Goal: Task Accomplishment & Management: Manage account settings

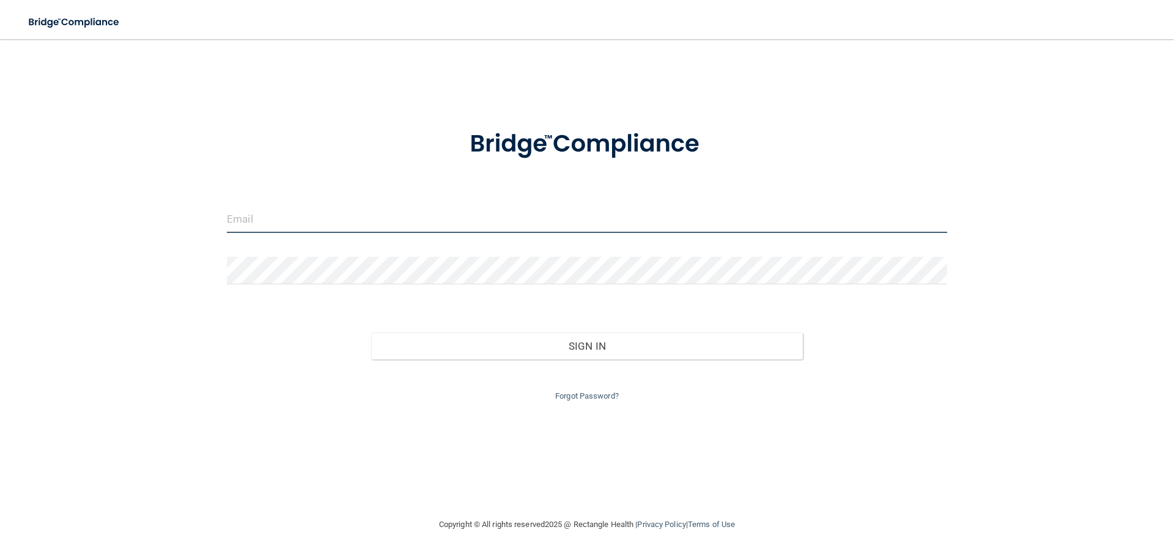
type input "[EMAIL_ADDRESS][DOMAIN_NAME]"
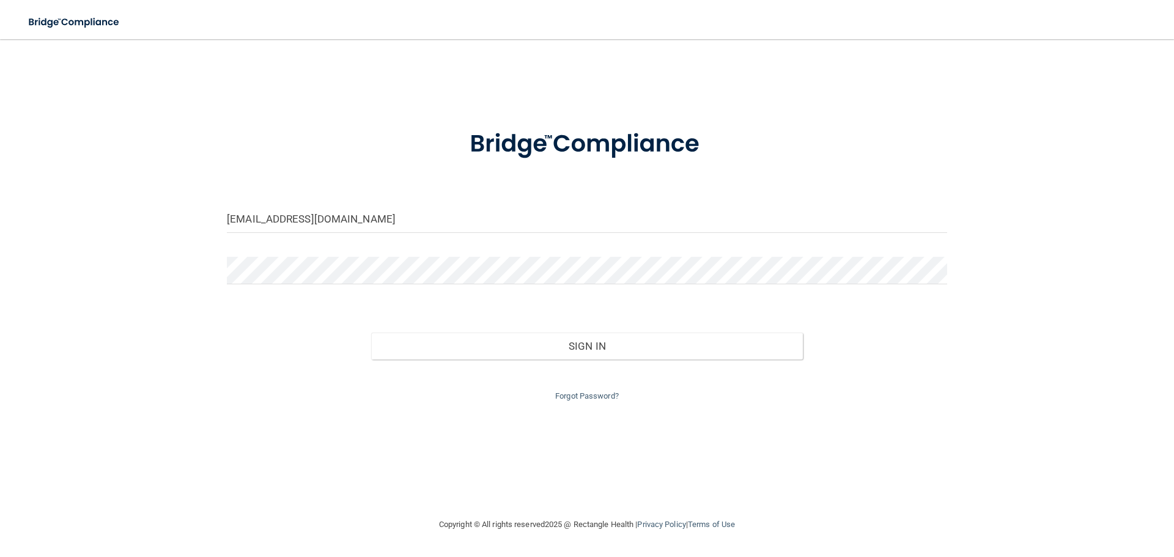
click at [557, 360] on div "Forgot Password?" at bounding box center [587, 382] width 739 height 44
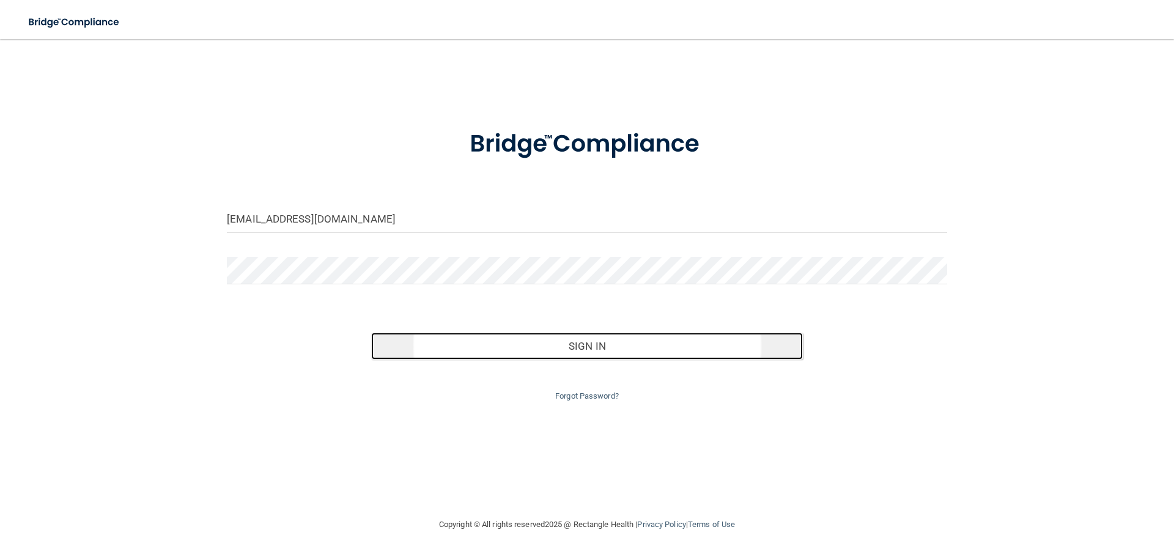
click at [554, 350] on button "Sign In" at bounding box center [587, 346] width 432 height 27
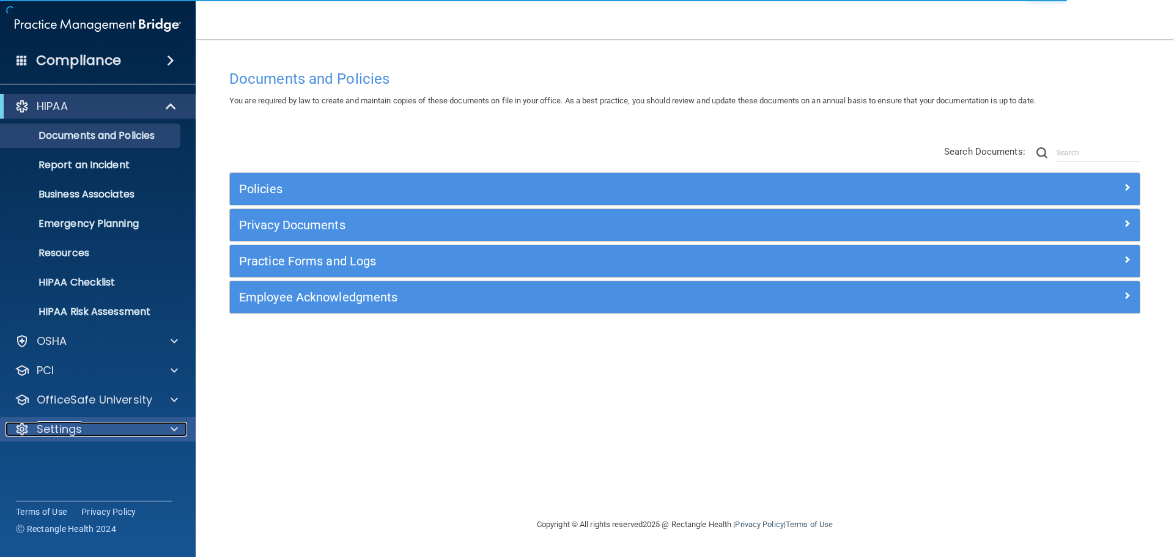
click at [87, 424] on div "Settings" at bounding box center [82, 429] width 152 height 15
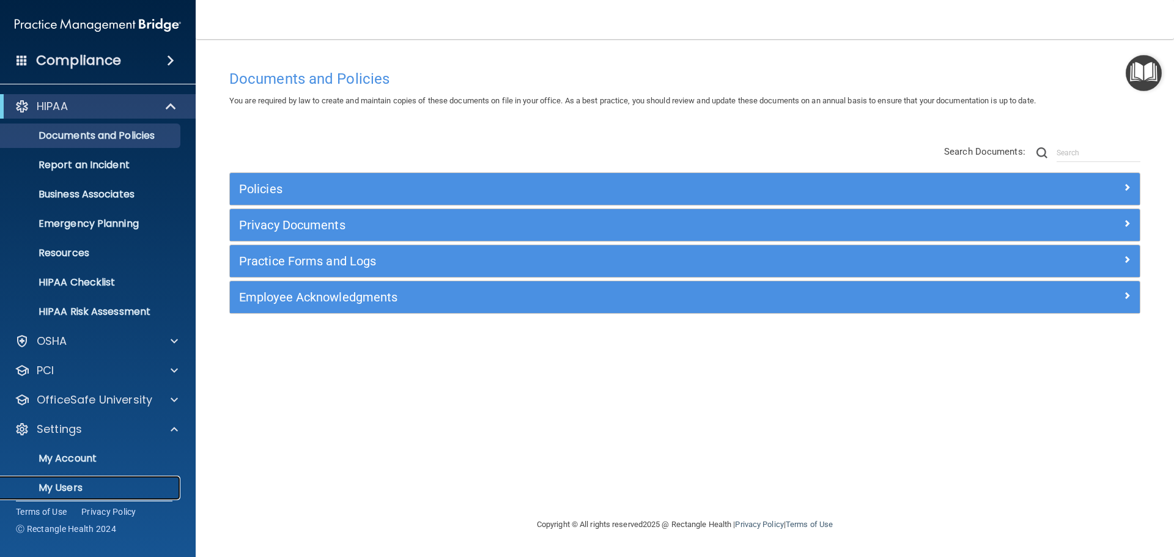
click at [82, 485] on p "My Users" at bounding box center [91, 488] width 167 height 12
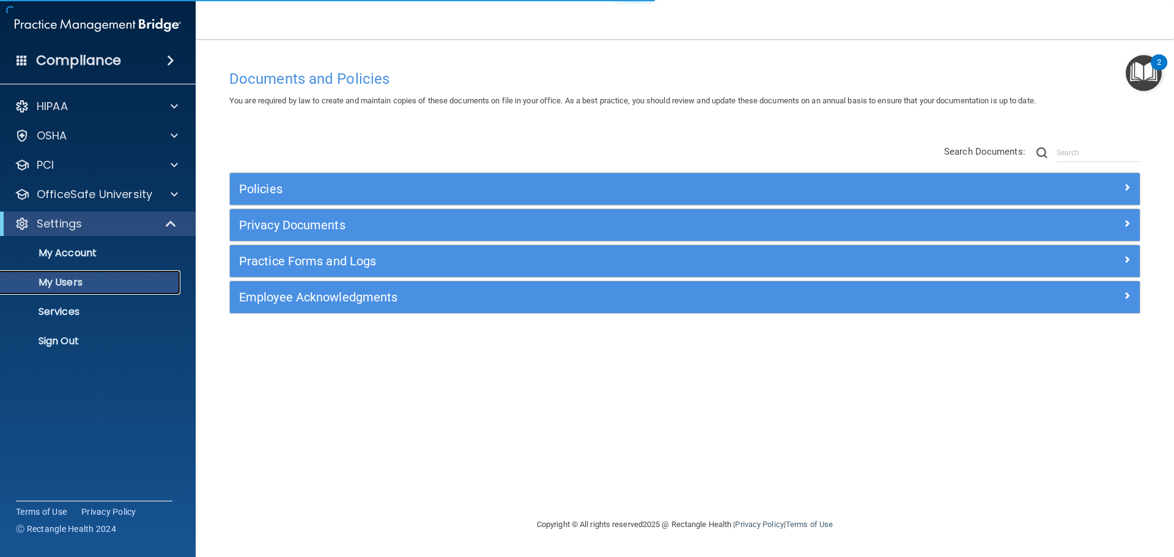
select select "20"
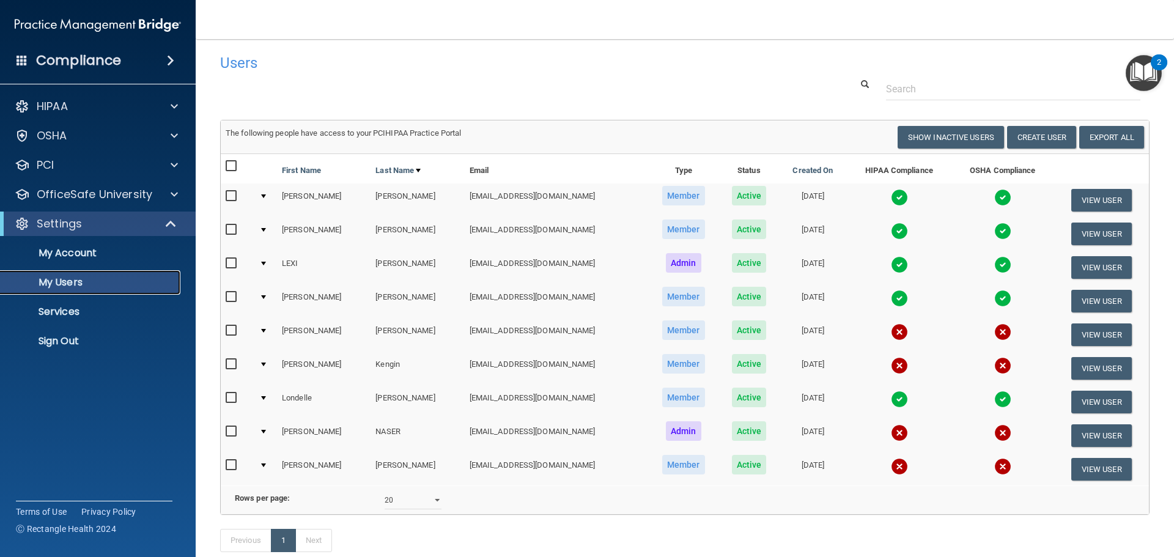
scroll to position [2, 0]
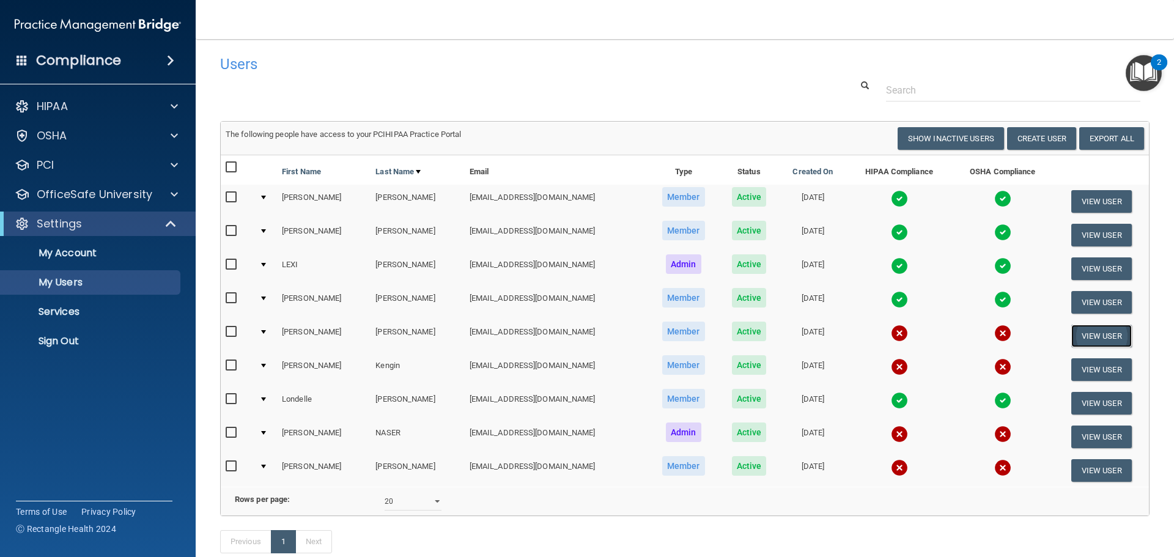
click at [1082, 336] on button "View User" at bounding box center [1101, 336] width 61 height 23
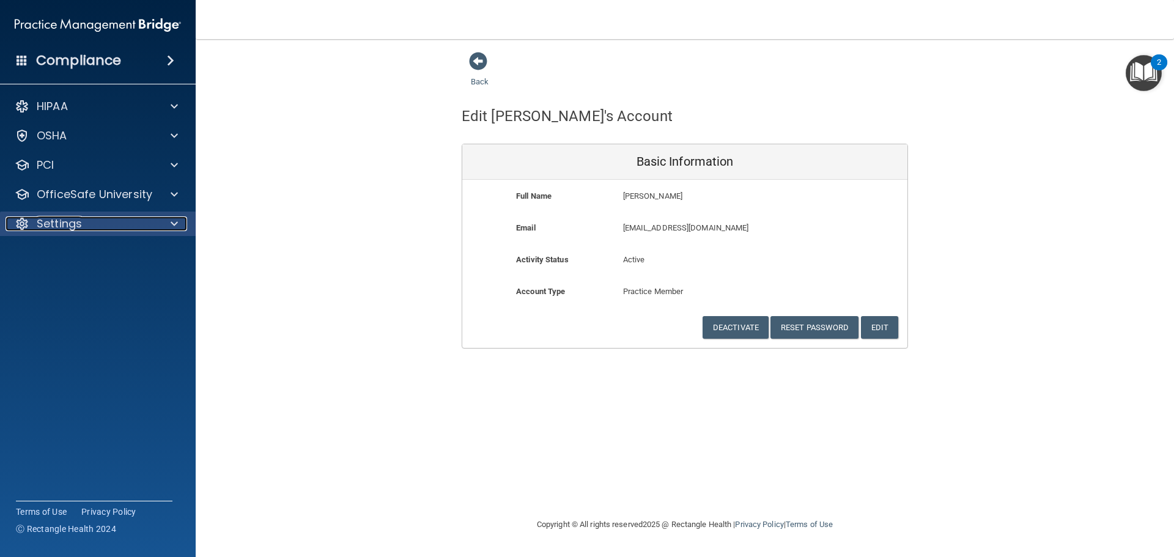
click at [78, 227] on p "Settings" at bounding box center [59, 223] width 45 height 15
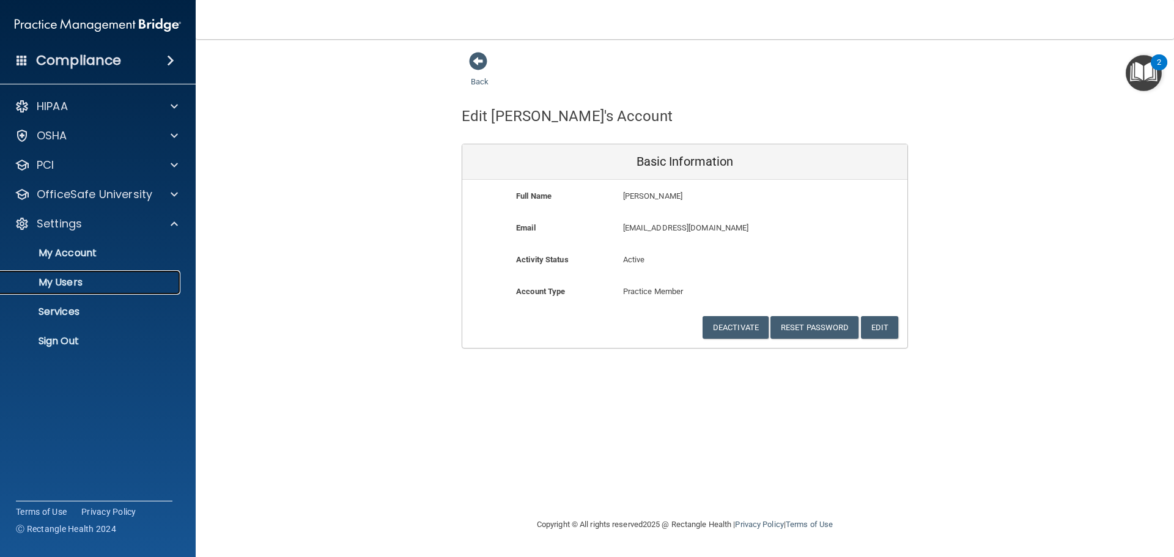
click at [82, 290] on link "My Users" at bounding box center [84, 282] width 193 height 24
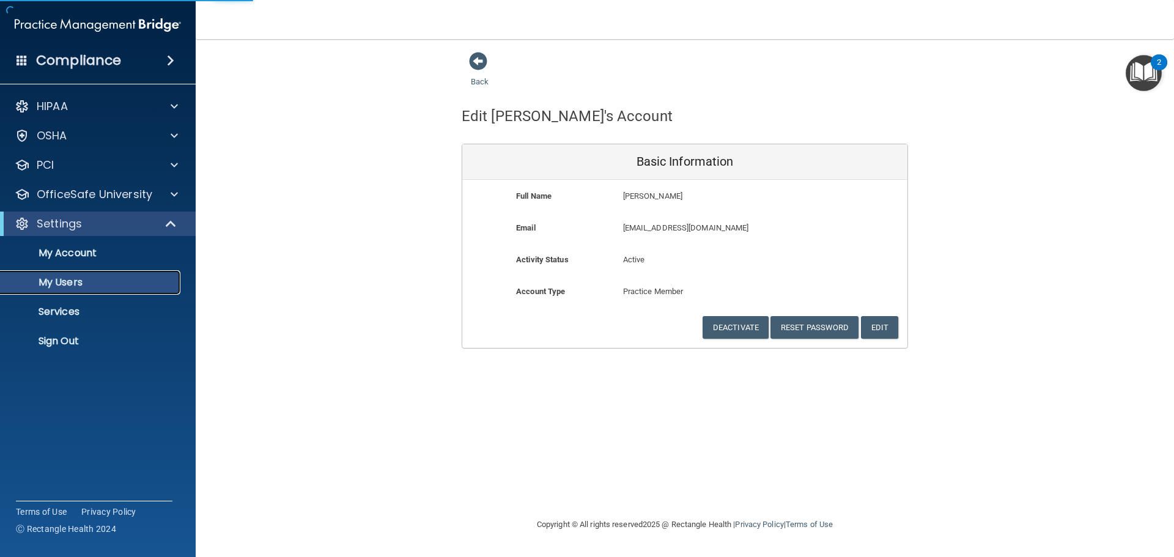
select select "20"
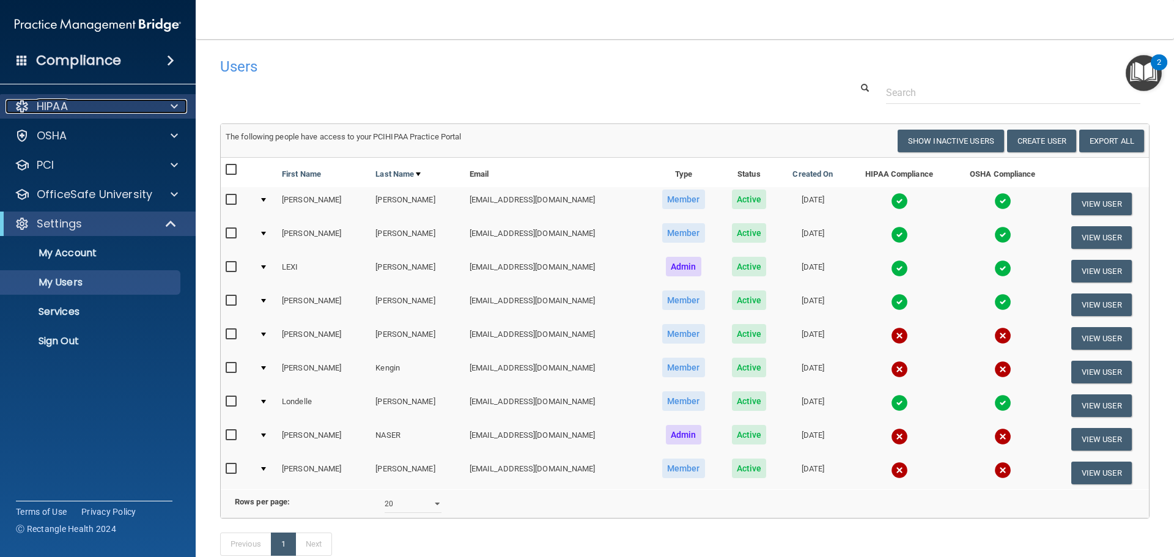
click at [72, 108] on div "HIPAA" at bounding box center [82, 106] width 152 height 15
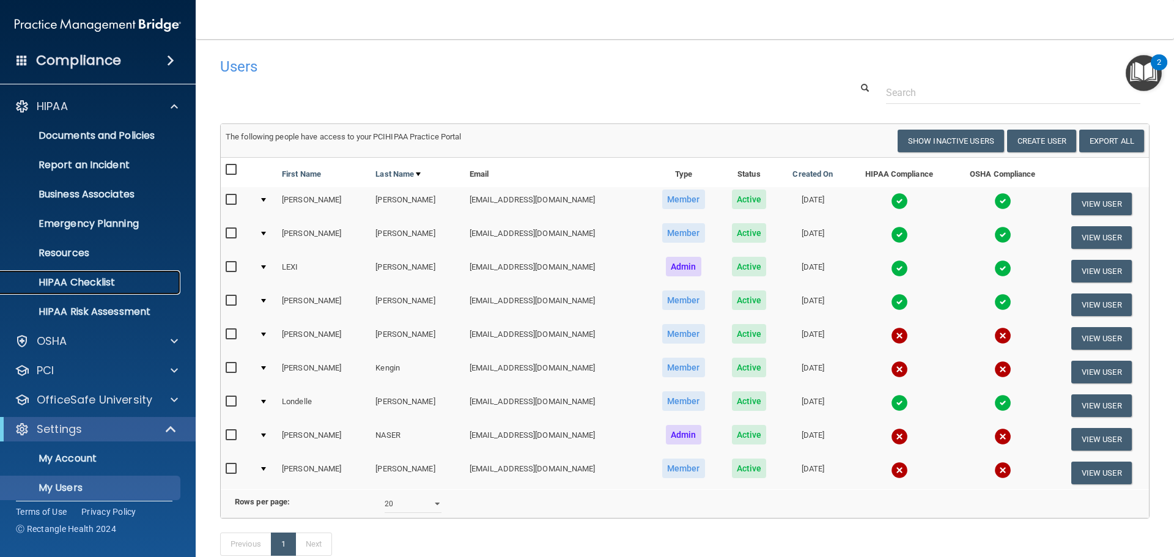
click at [88, 284] on p "HIPAA Checklist" at bounding box center [91, 282] width 167 height 12
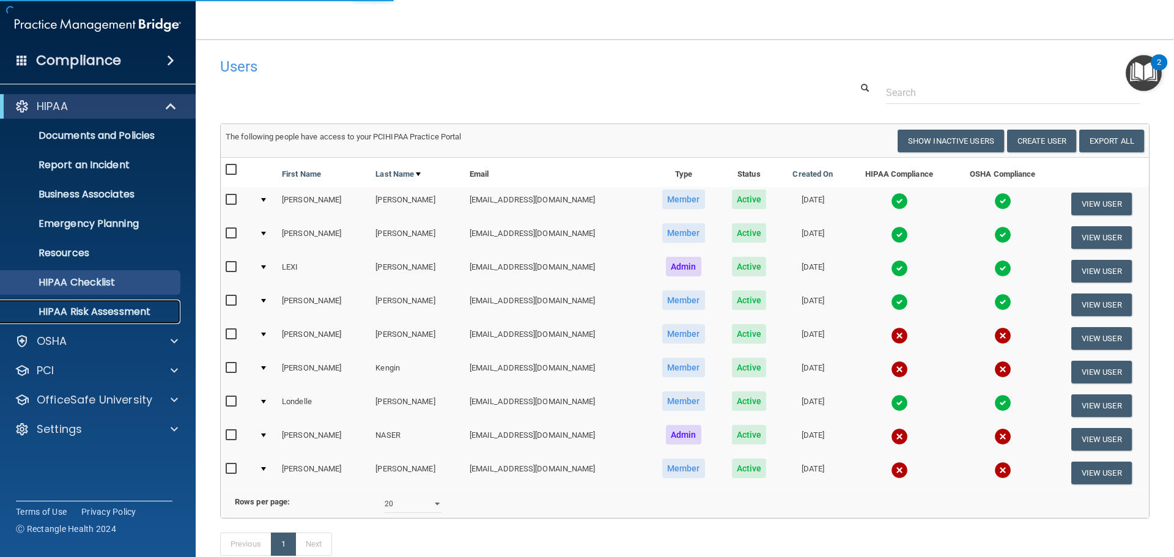
click at [87, 309] on p "HIPAA Risk Assessment" at bounding box center [91, 312] width 167 height 12
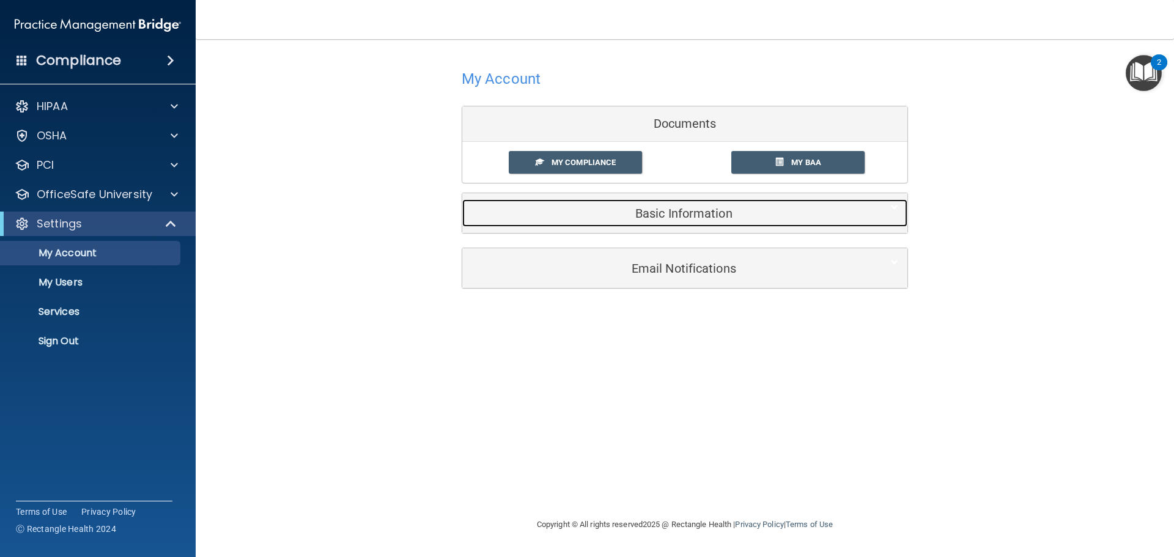
click at [638, 224] on div "Basic Information" at bounding box center [666, 213] width 408 height 28
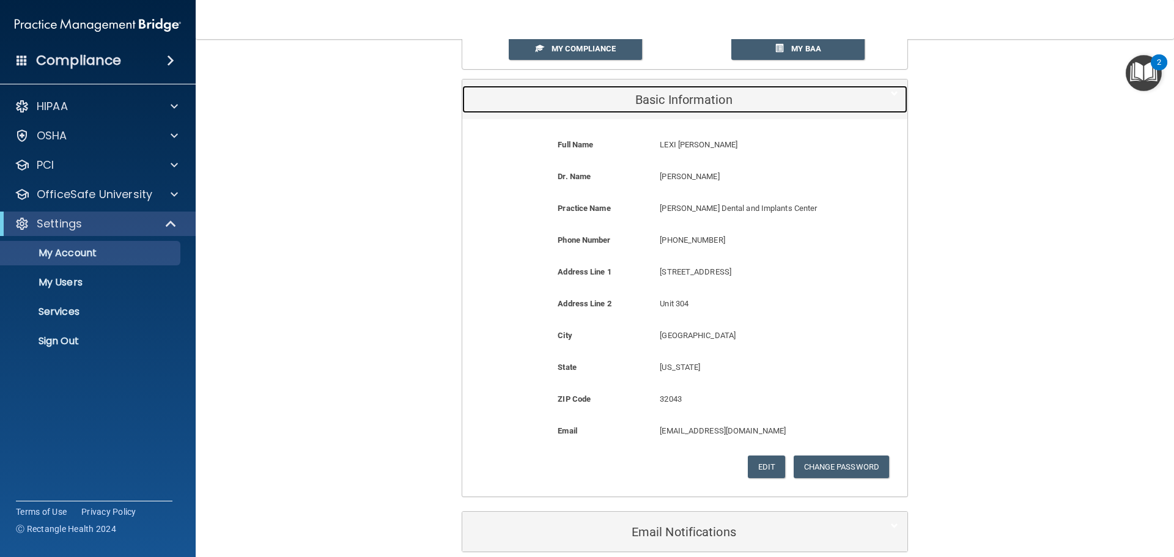
scroll to position [111, 0]
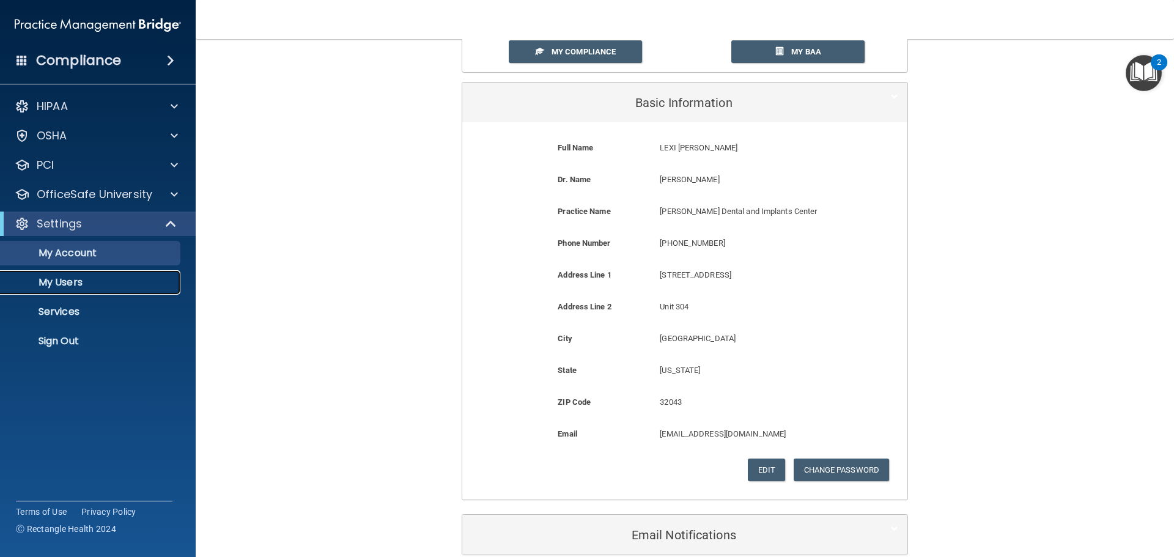
click at [97, 281] on p "My Users" at bounding box center [91, 282] width 167 height 12
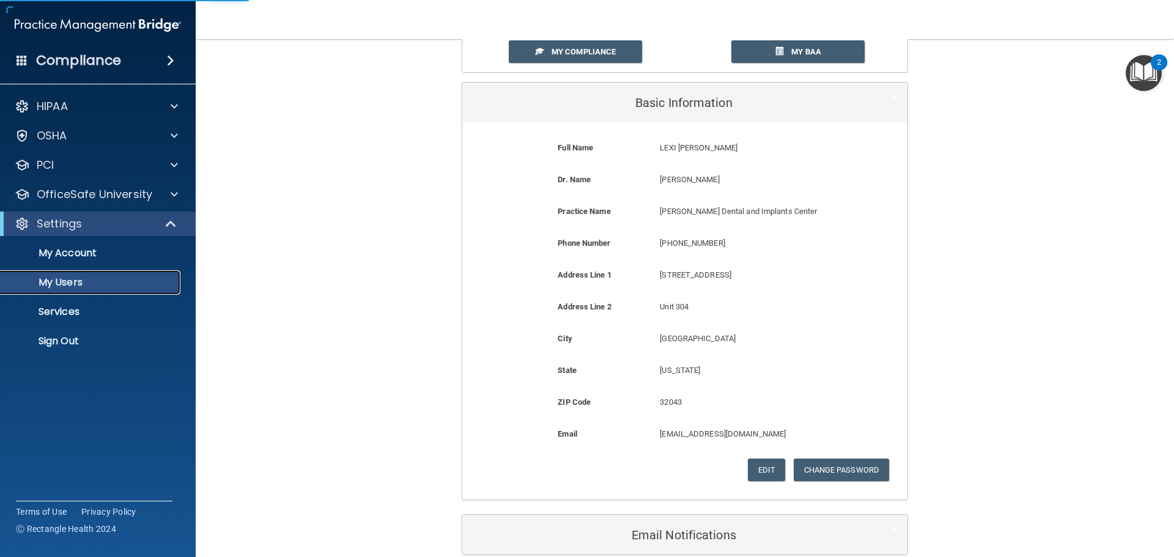
select select "20"
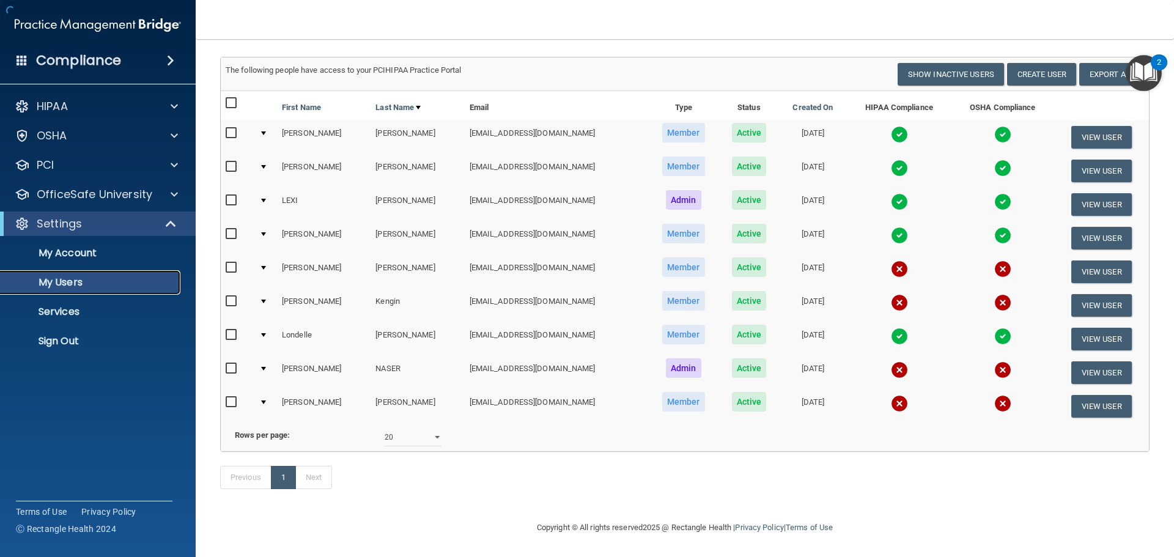
scroll to position [85, 0]
click at [1079, 261] on button "View User" at bounding box center [1101, 272] width 61 height 23
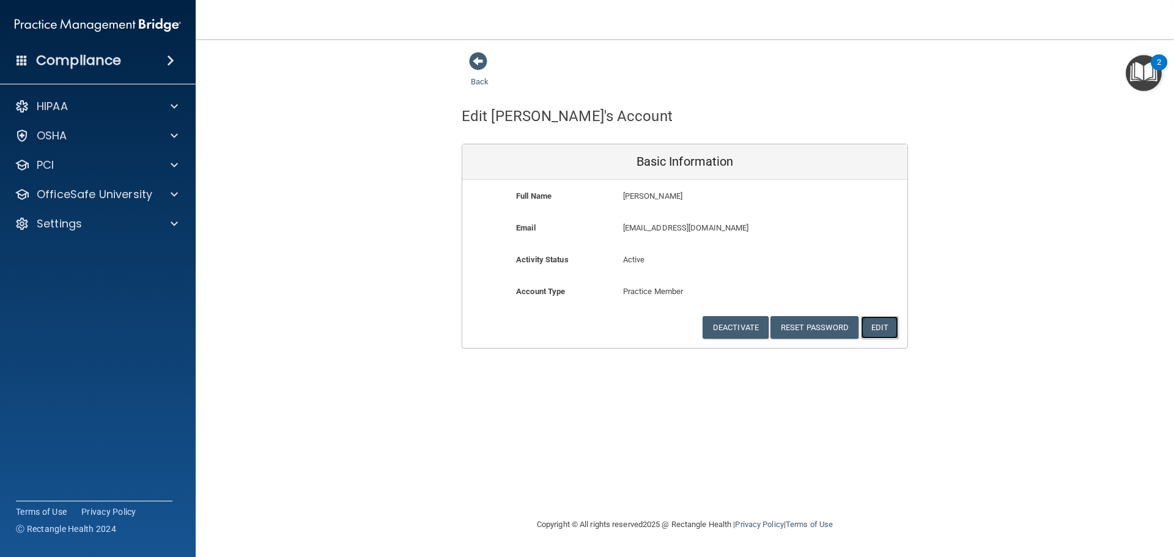
click at [889, 327] on button "Edit" at bounding box center [879, 327] width 37 height 23
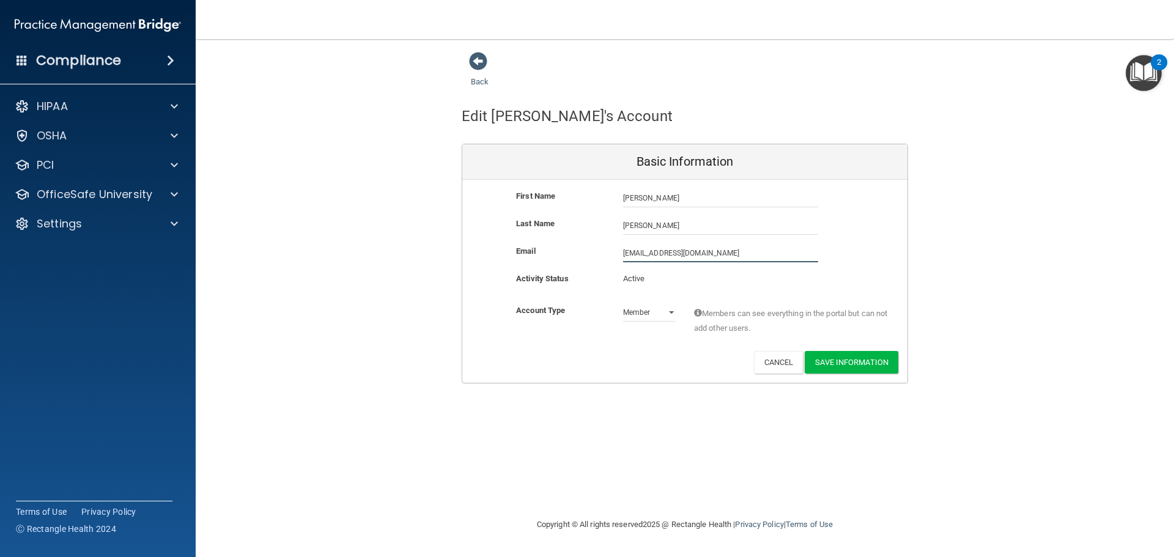
drag, startPoint x: 677, startPoint y: 254, endPoint x: 596, endPoint y: 251, distance: 80.8
click at [597, 251] on div "Email herringtonrpaula@gmail.com herringtonrpaula@gmail.com" at bounding box center [684, 253] width 445 height 18
type input "cuspid147@gmail.com"
click at [829, 358] on button "Save Information" at bounding box center [852, 364] width 94 height 23
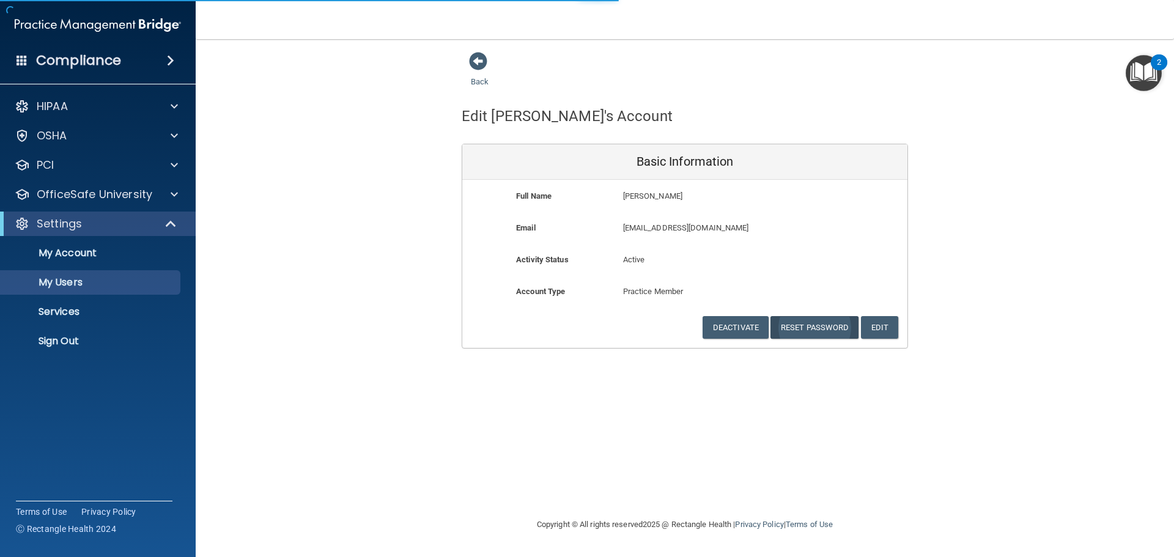
select select "20"
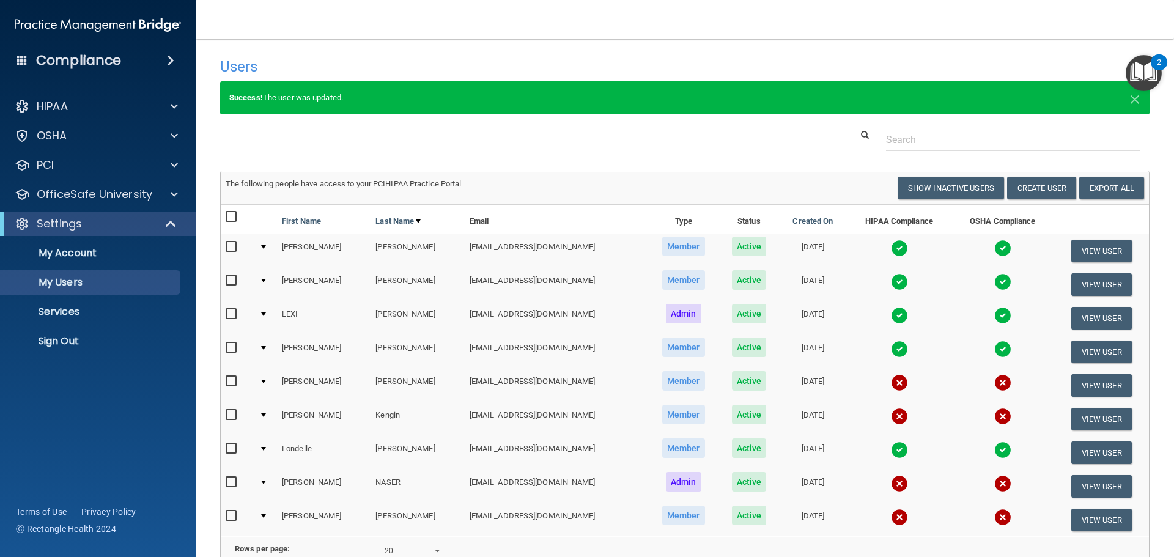
click at [229, 382] on input "checkbox" at bounding box center [233, 382] width 14 height 10
checkbox input "true"
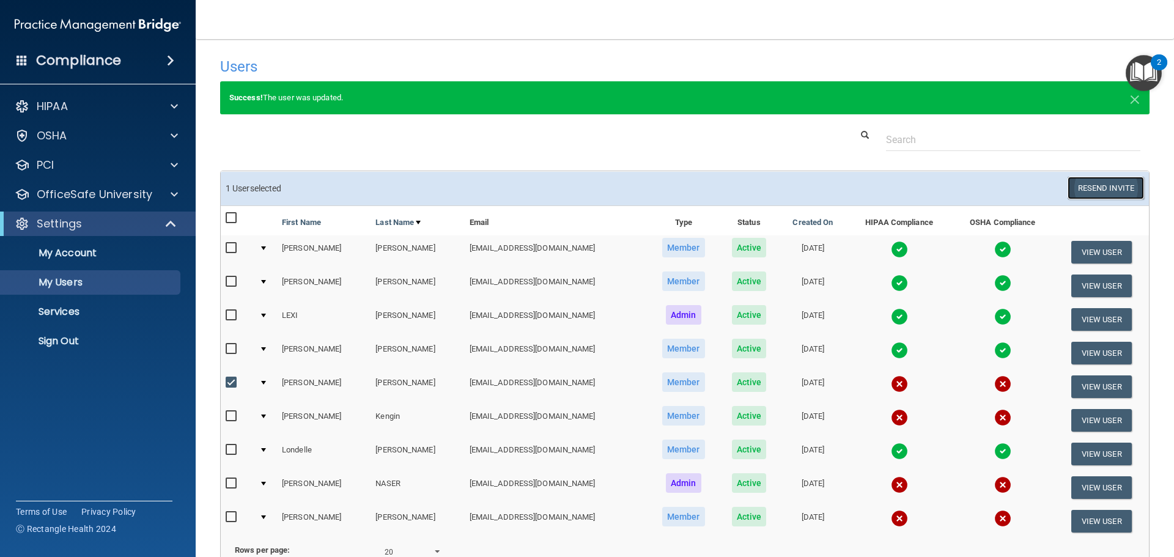
click at [1097, 188] on button "Resend Invite" at bounding box center [1106, 188] width 76 height 23
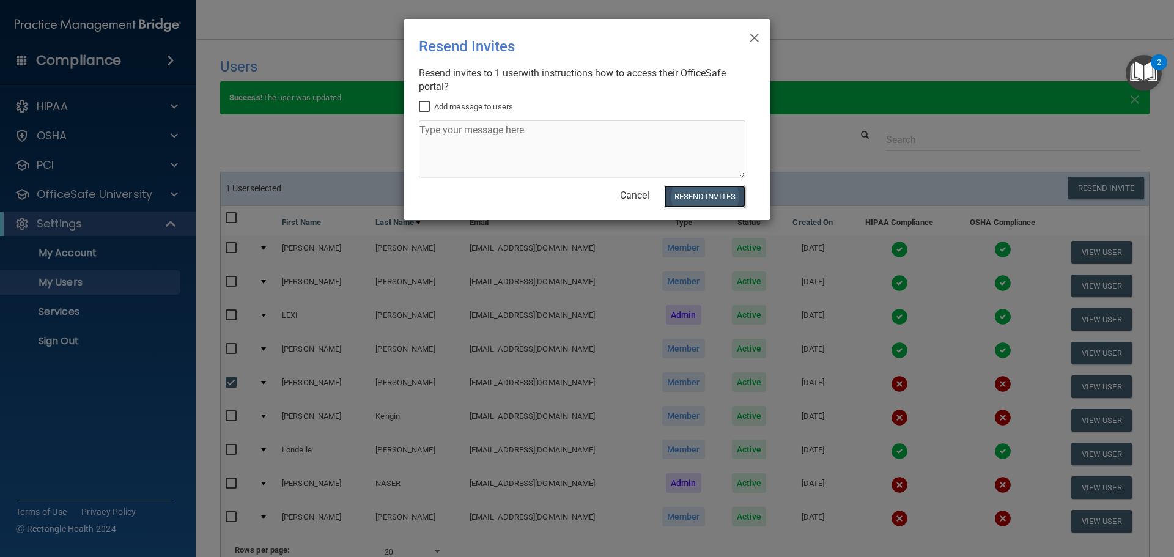
click at [709, 195] on button "Resend Invites" at bounding box center [704, 196] width 81 height 23
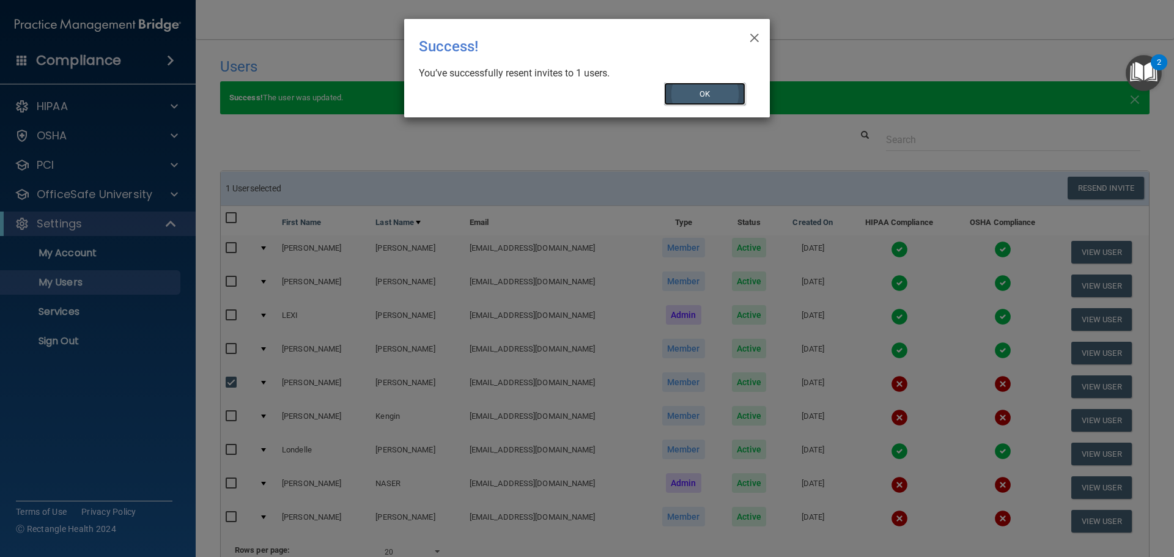
click at [706, 97] on button "OK" at bounding box center [705, 94] width 82 height 23
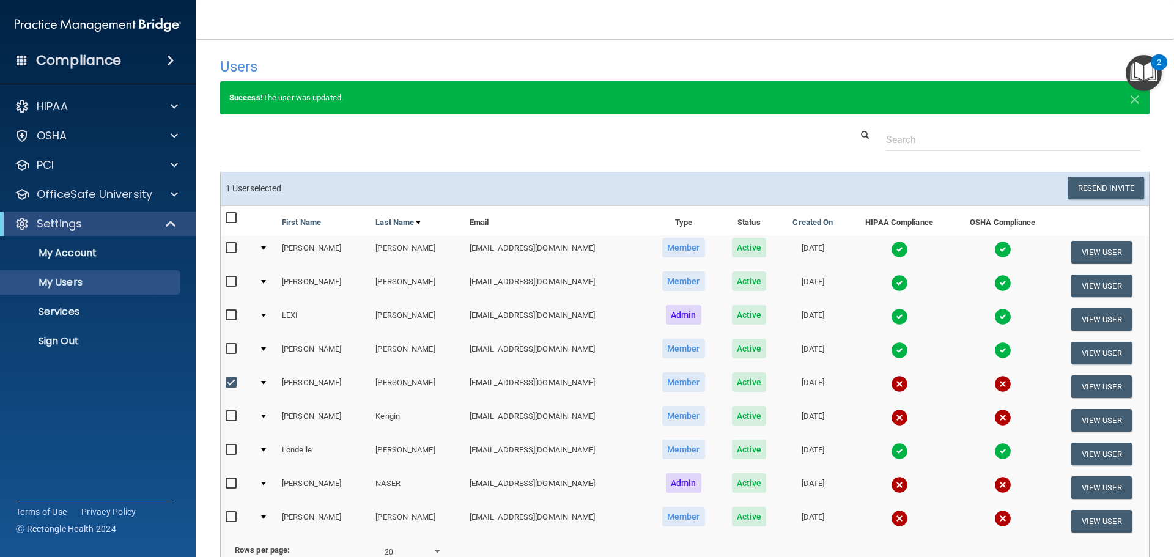
drag, startPoint x: 124, startPoint y: 0, endPoint x: 945, endPoint y: 44, distance: 822.4
click at [945, 48] on main "Users Success! New user created. × Error! The user couldn't be created. × Succe…" at bounding box center [685, 298] width 978 height 518
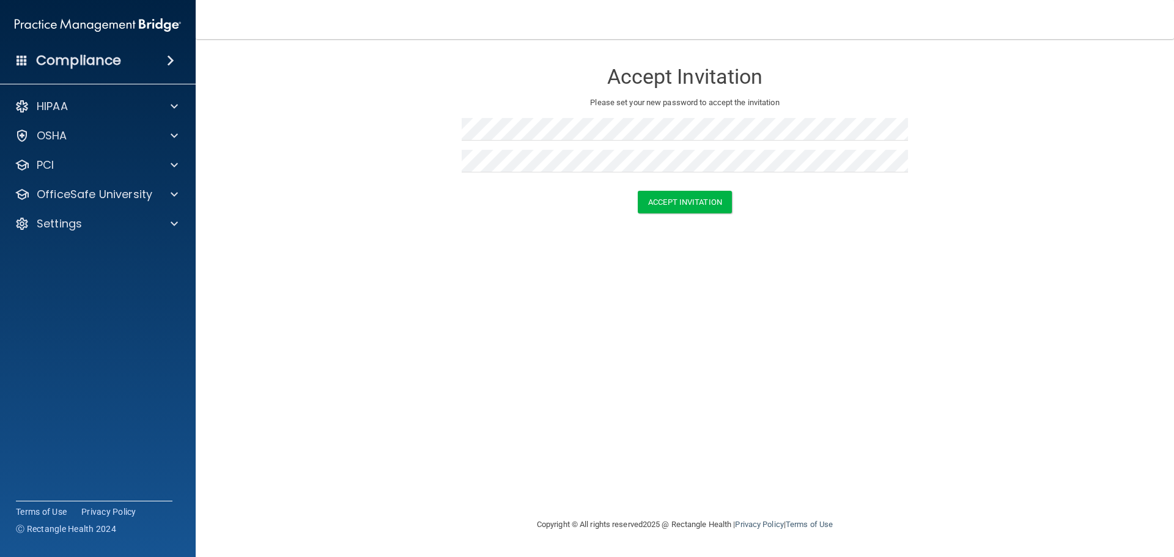
drag, startPoint x: 811, startPoint y: 304, endPoint x: 799, endPoint y: 290, distance: 18.2
click at [809, 303] on div "Accept Invitation Please set your new password to accept the invitation Accept …" at bounding box center [684, 278] width 929 height 454
click at [694, 209] on button "Accept Invitation" at bounding box center [685, 202] width 94 height 23
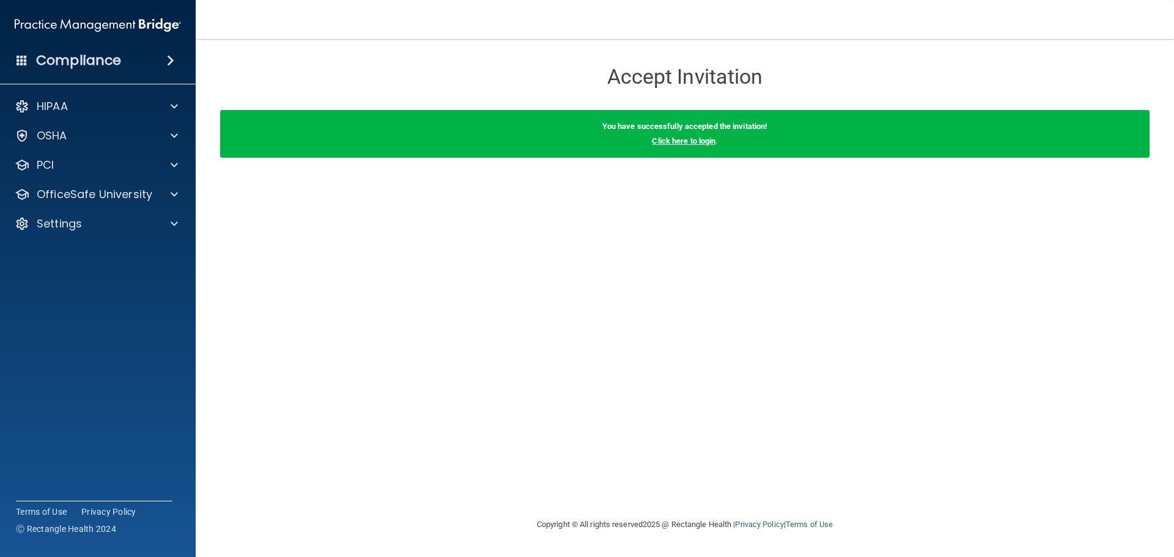
click at [690, 142] on link "Click here to login" at bounding box center [684, 140] width 64 height 9
